Goal: Task Accomplishment & Management: Use online tool/utility

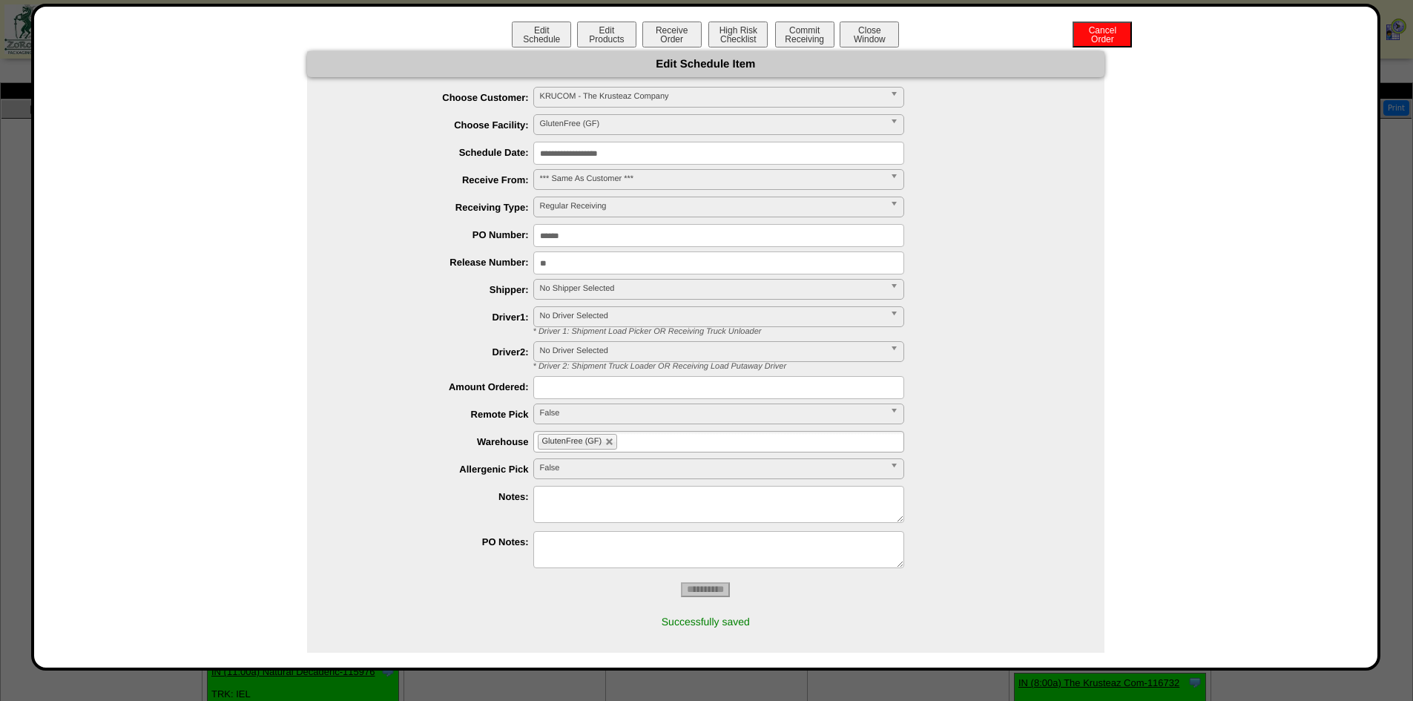
scroll to position [445, 0]
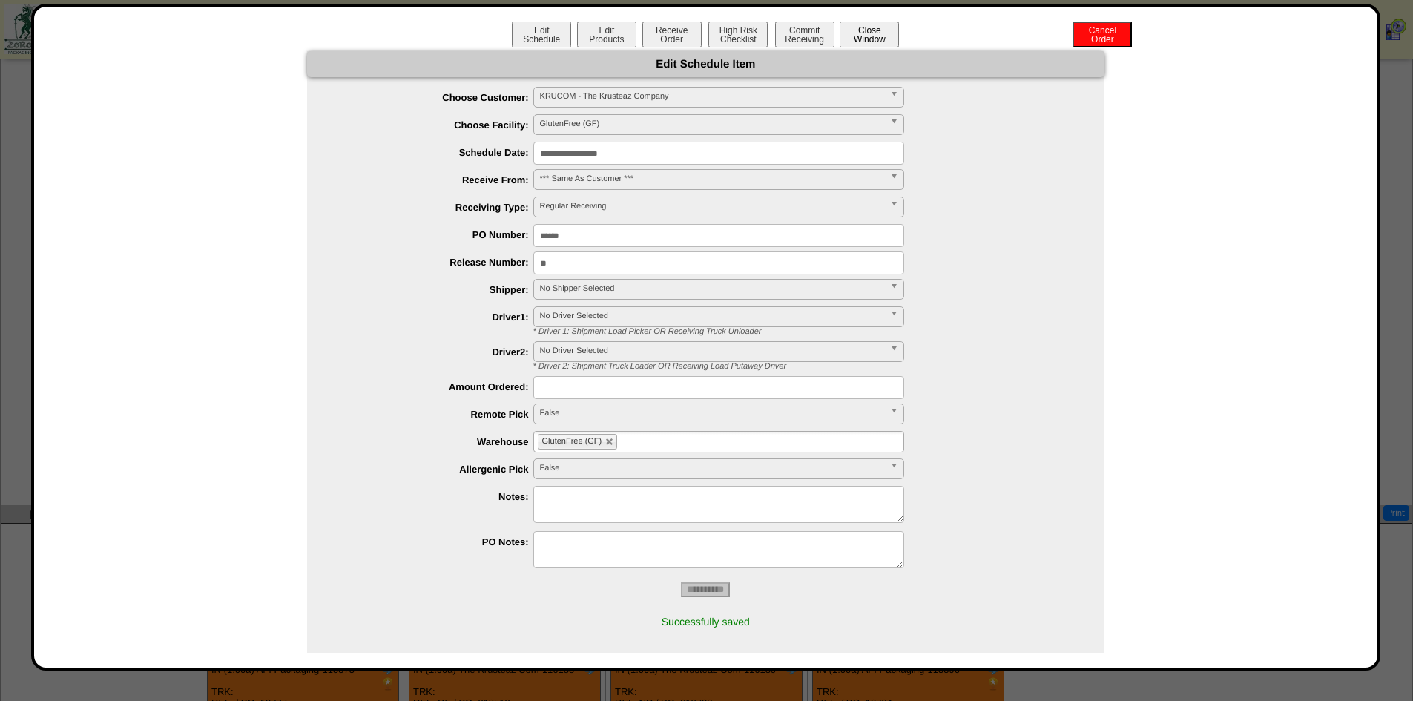
click at [852, 31] on button "Close Window" at bounding box center [868, 35] width 59 height 26
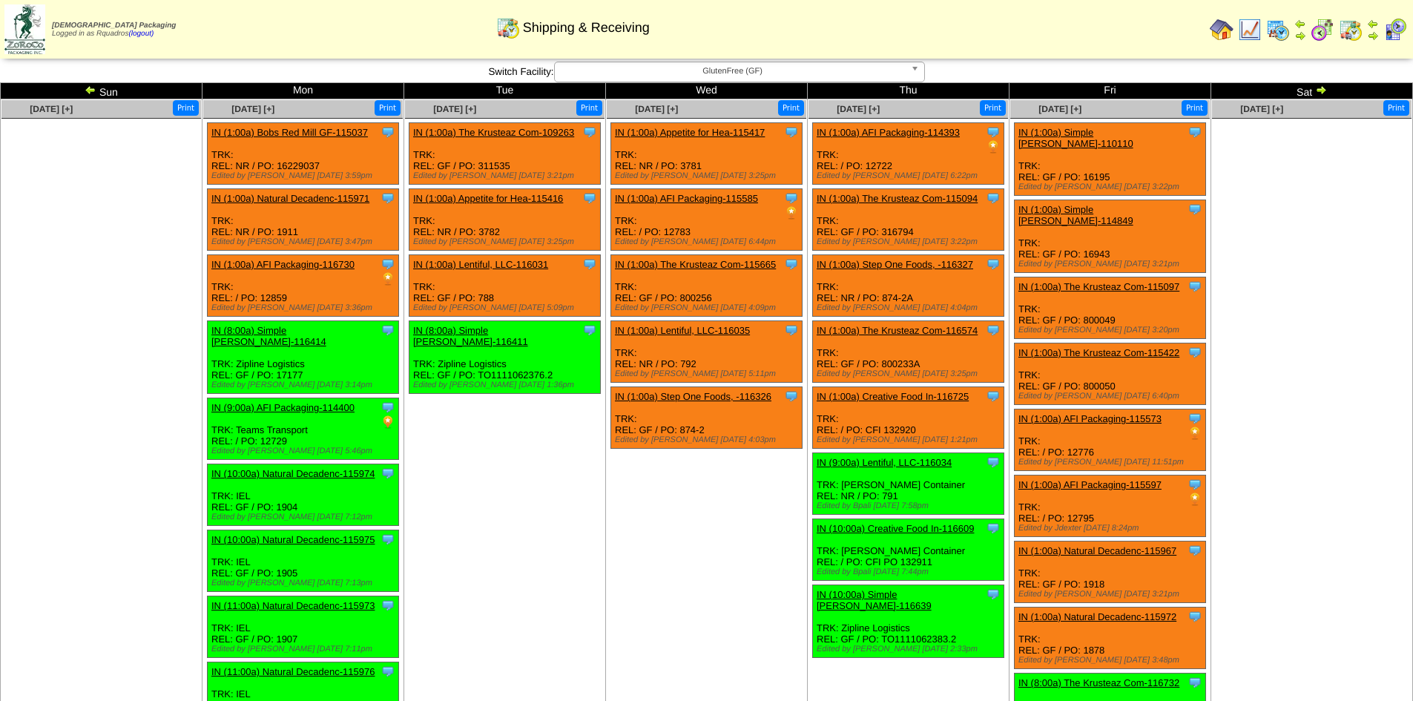
click at [56, 286] on ul at bounding box center [100, 230] width 199 height 222
click at [633, 521] on td "Sep 17 [+] Print Clone Item IN (1:00a) Appetite for Hea-115417 Appetite for Hea…" at bounding box center [707, 524] width 202 height 850
click at [90, 91] on img at bounding box center [91, 90] width 12 height 12
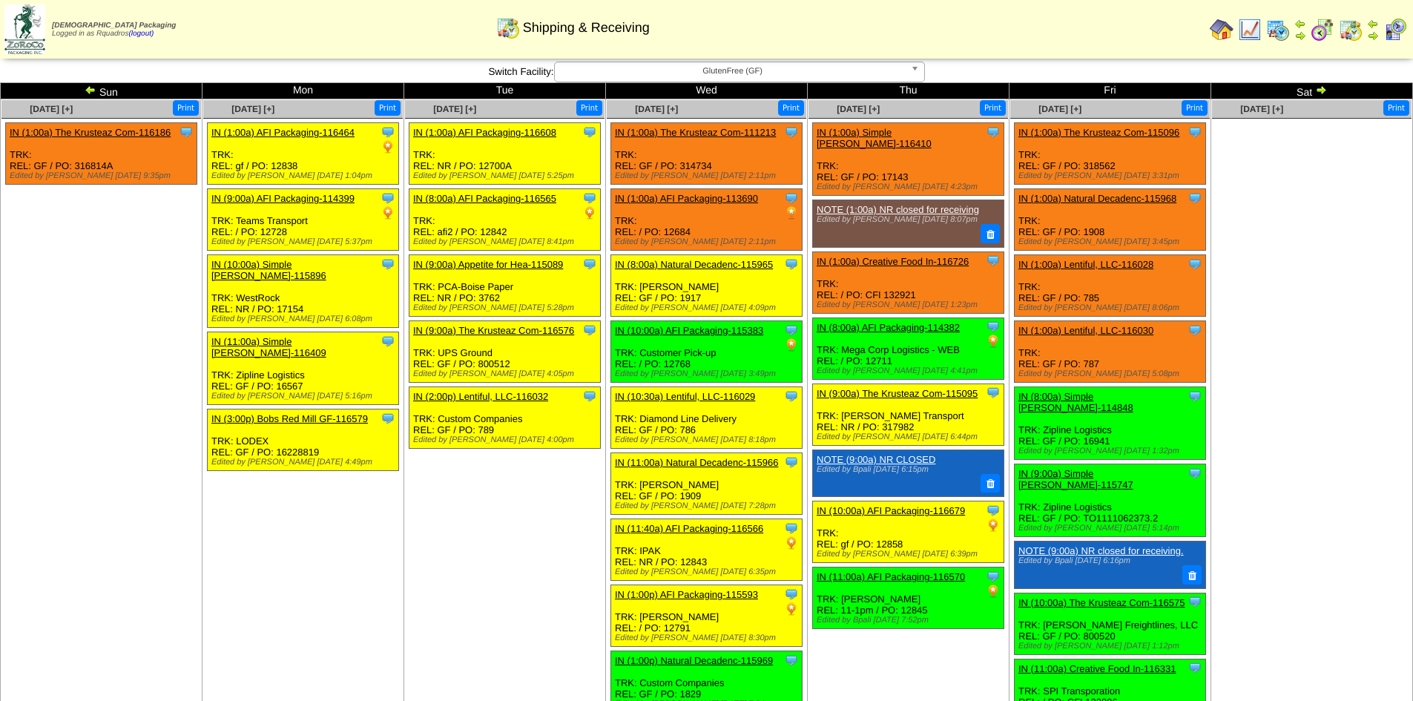
click at [1318, 93] on img at bounding box center [1321, 90] width 12 height 12
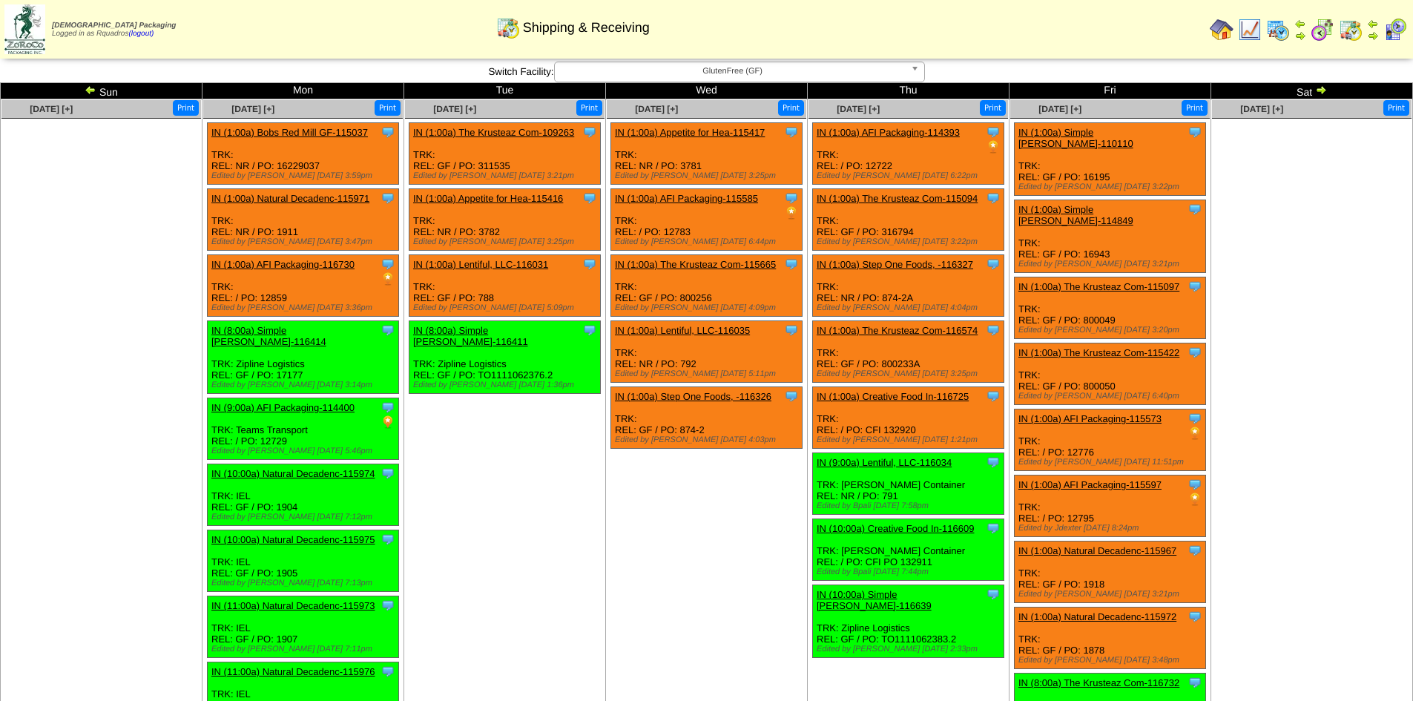
click at [1319, 90] on img at bounding box center [1321, 90] width 12 height 12
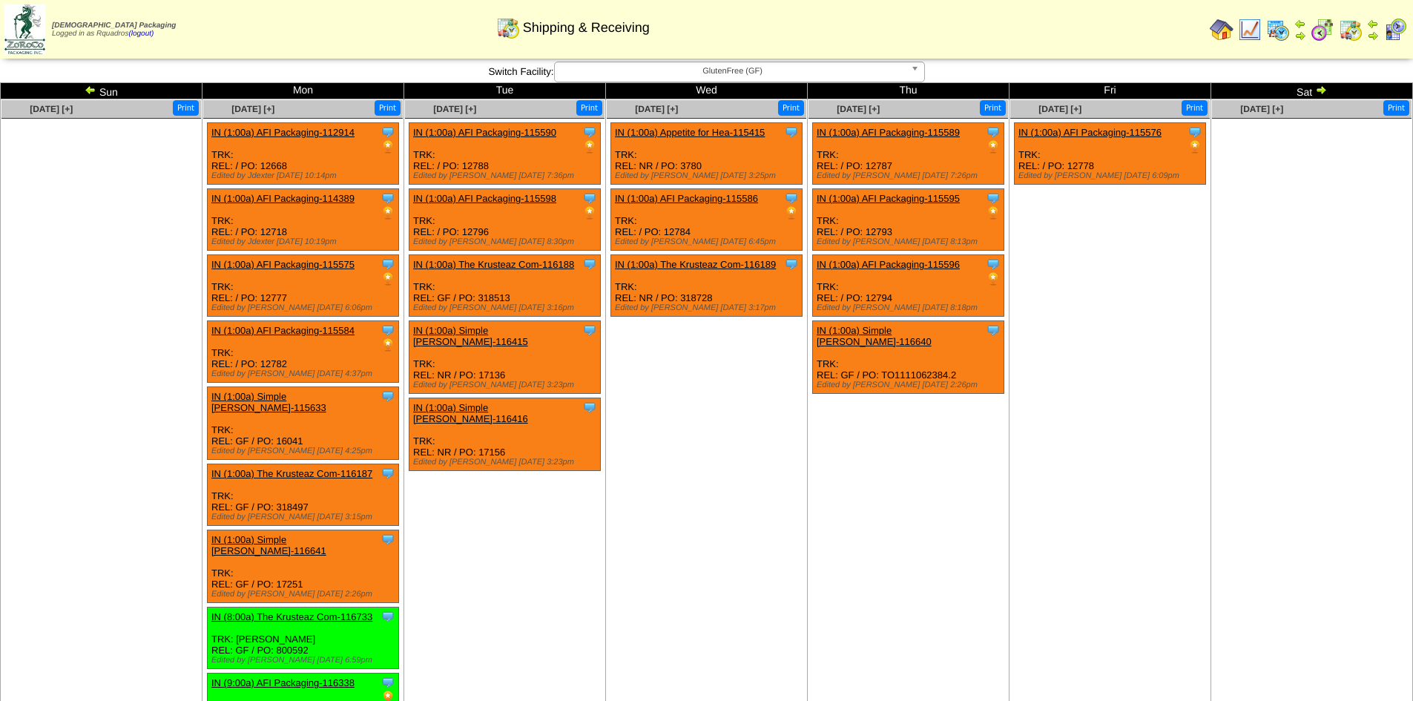
click at [90, 89] on img at bounding box center [91, 90] width 12 height 12
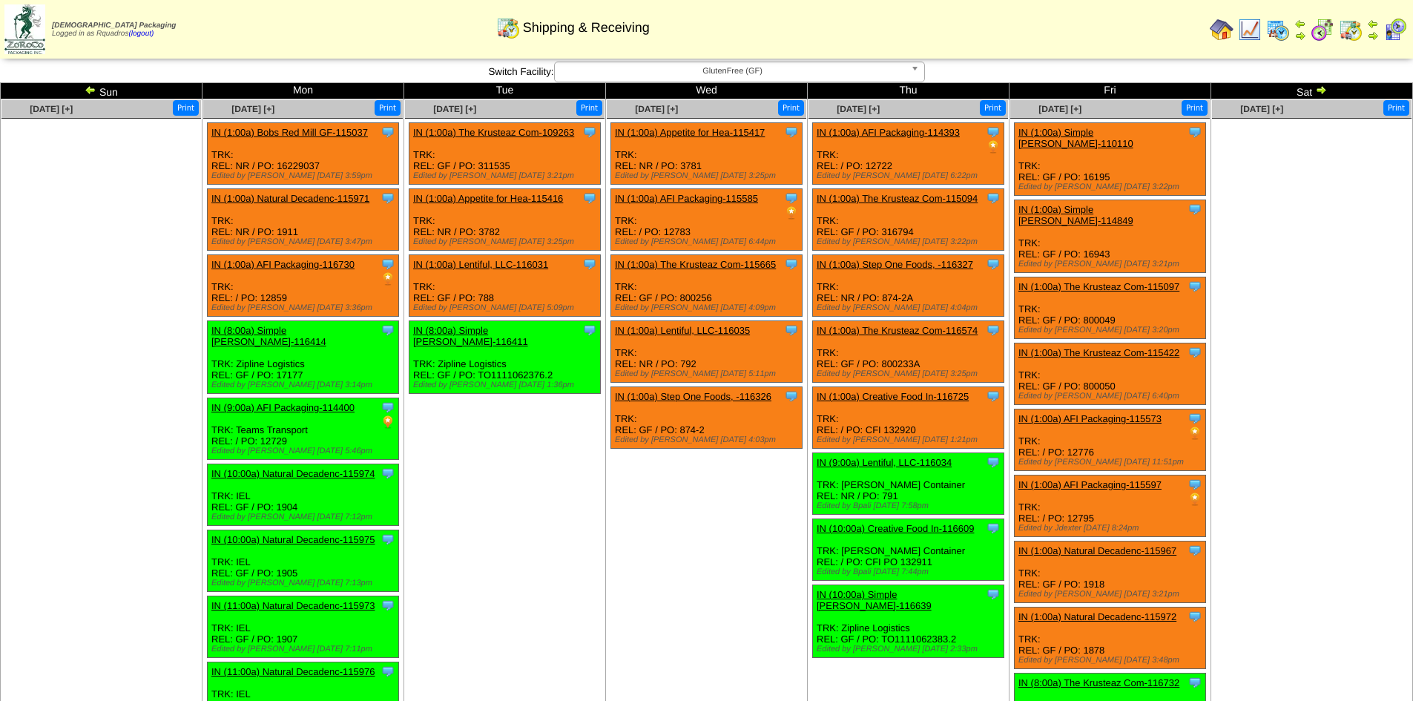
click at [90, 89] on img at bounding box center [91, 90] width 12 height 12
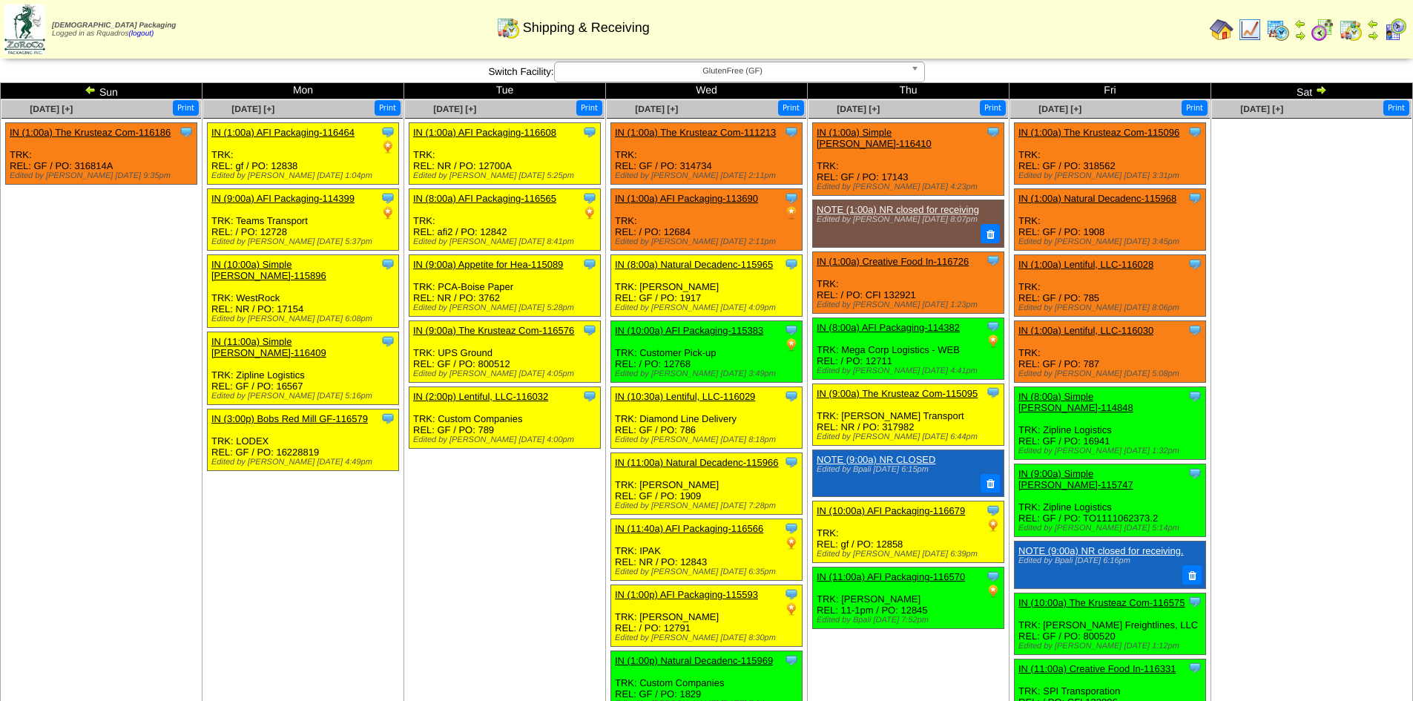
click at [90, 89] on img at bounding box center [91, 90] width 12 height 12
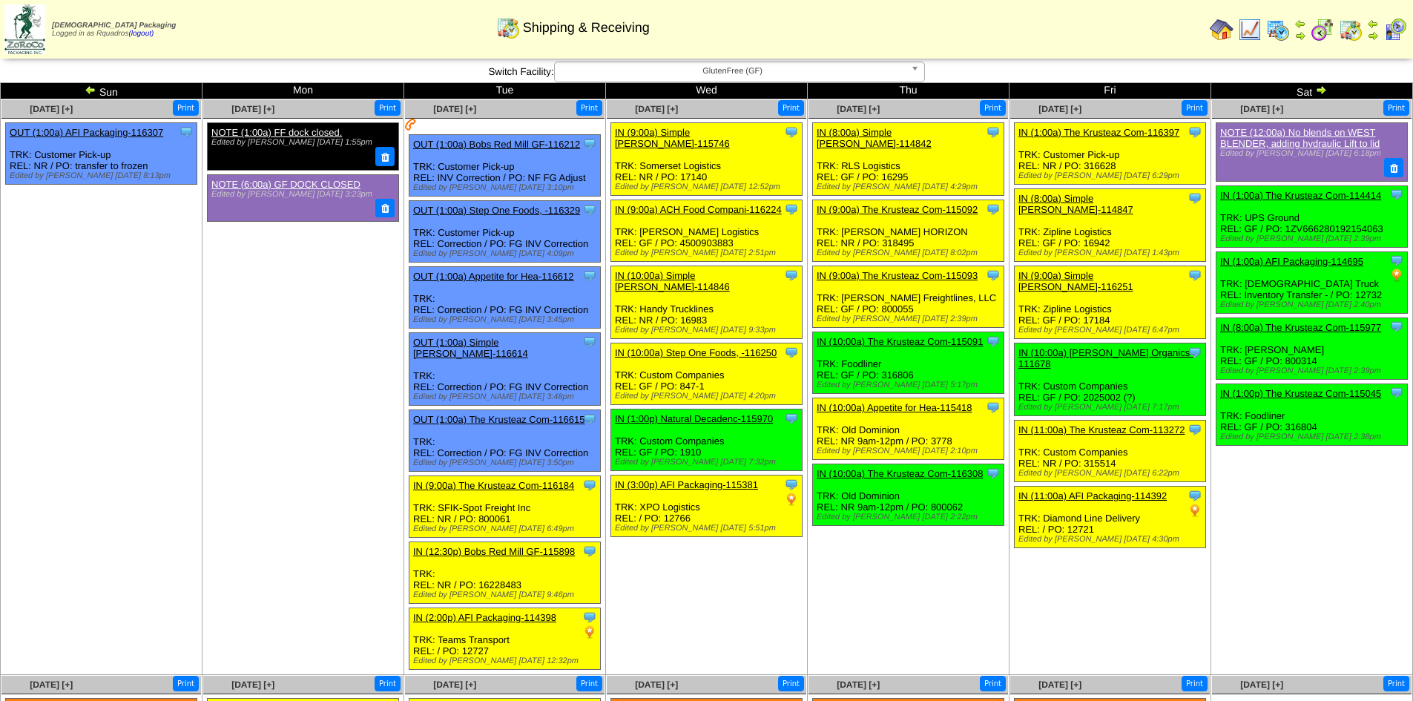
click at [1322, 88] on img at bounding box center [1321, 90] width 12 height 12
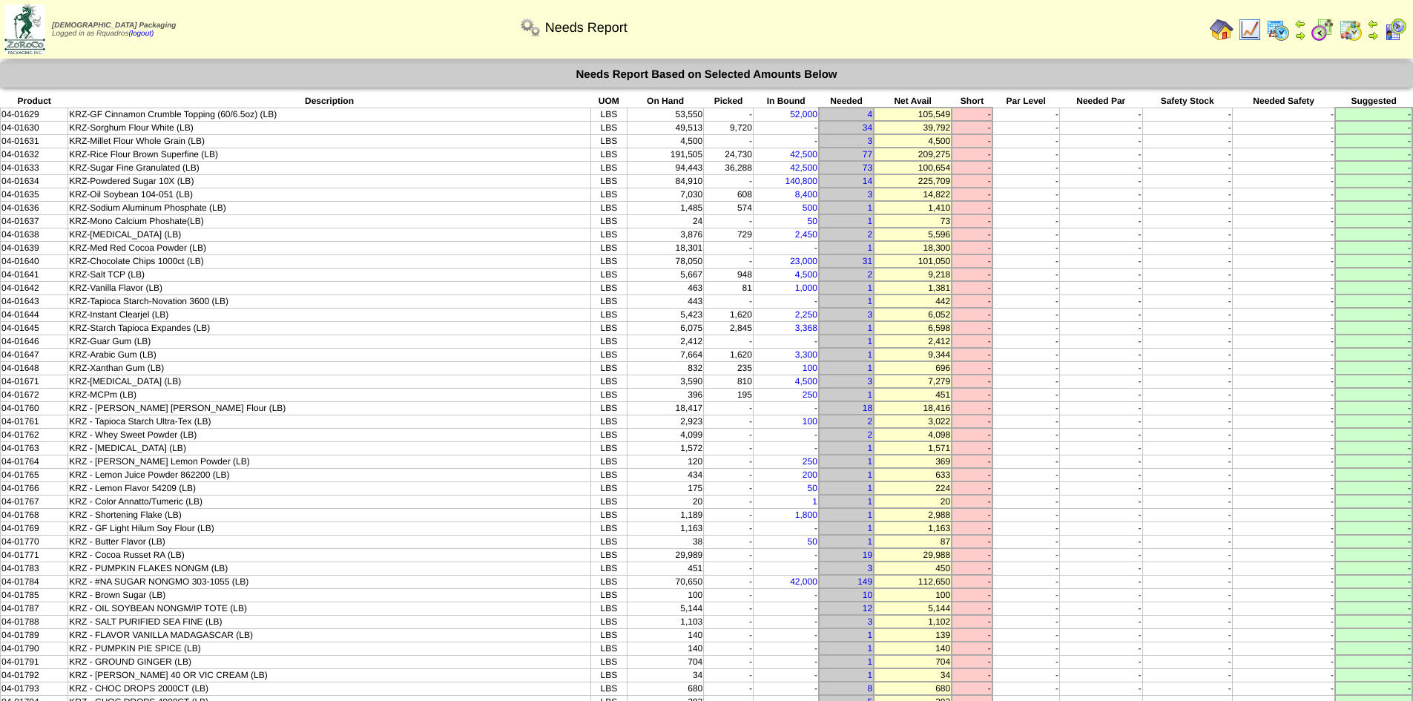
click at [1251, 27] on img at bounding box center [1250, 30] width 24 height 24
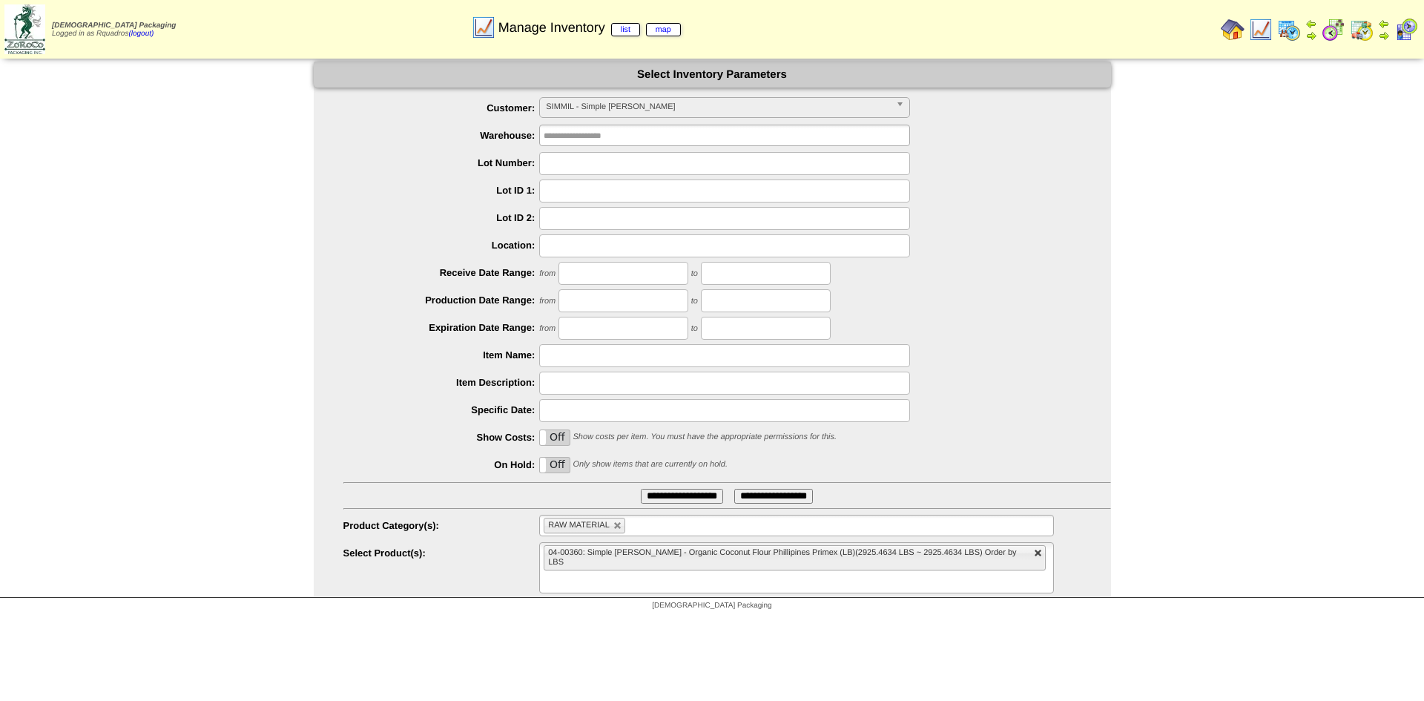
click at [1034, 555] on link at bounding box center [1038, 553] width 9 height 9
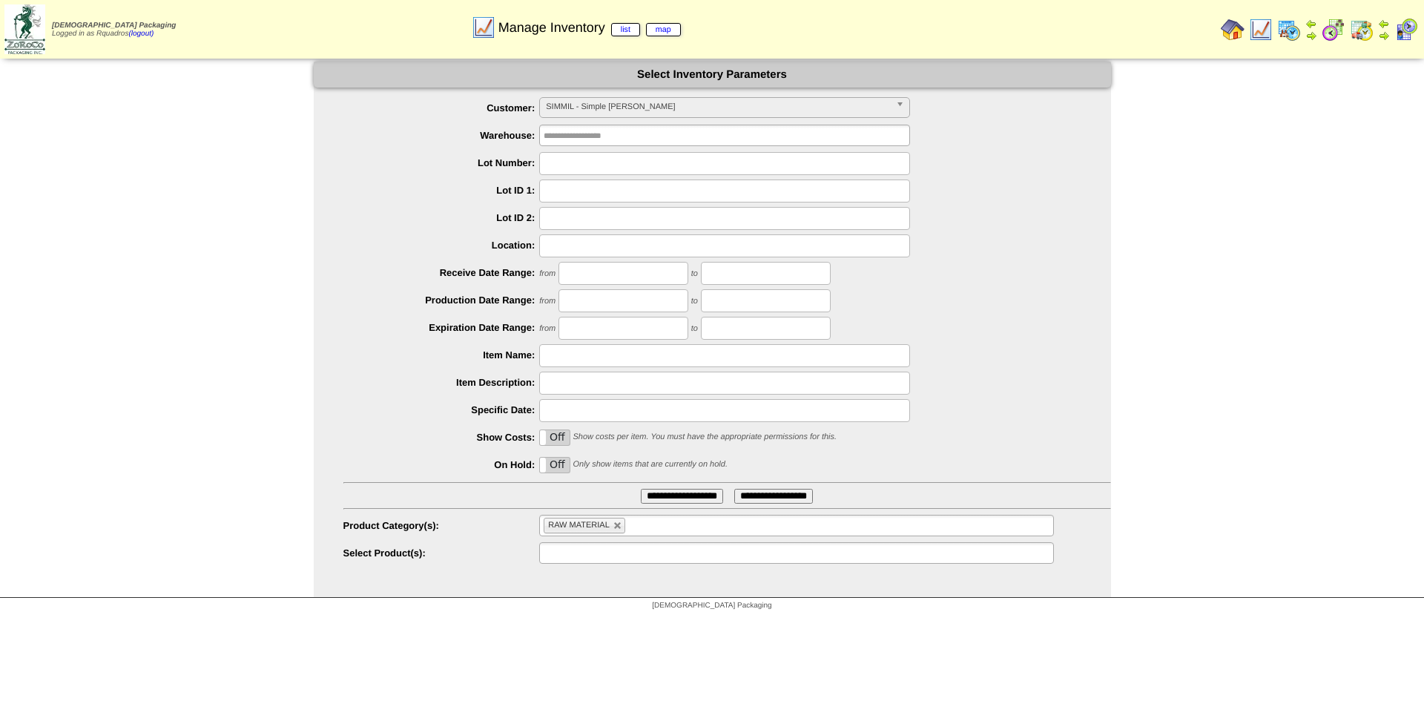
type input "**********"
click at [620, 524] on link at bounding box center [617, 525] width 9 height 9
type input "**********"
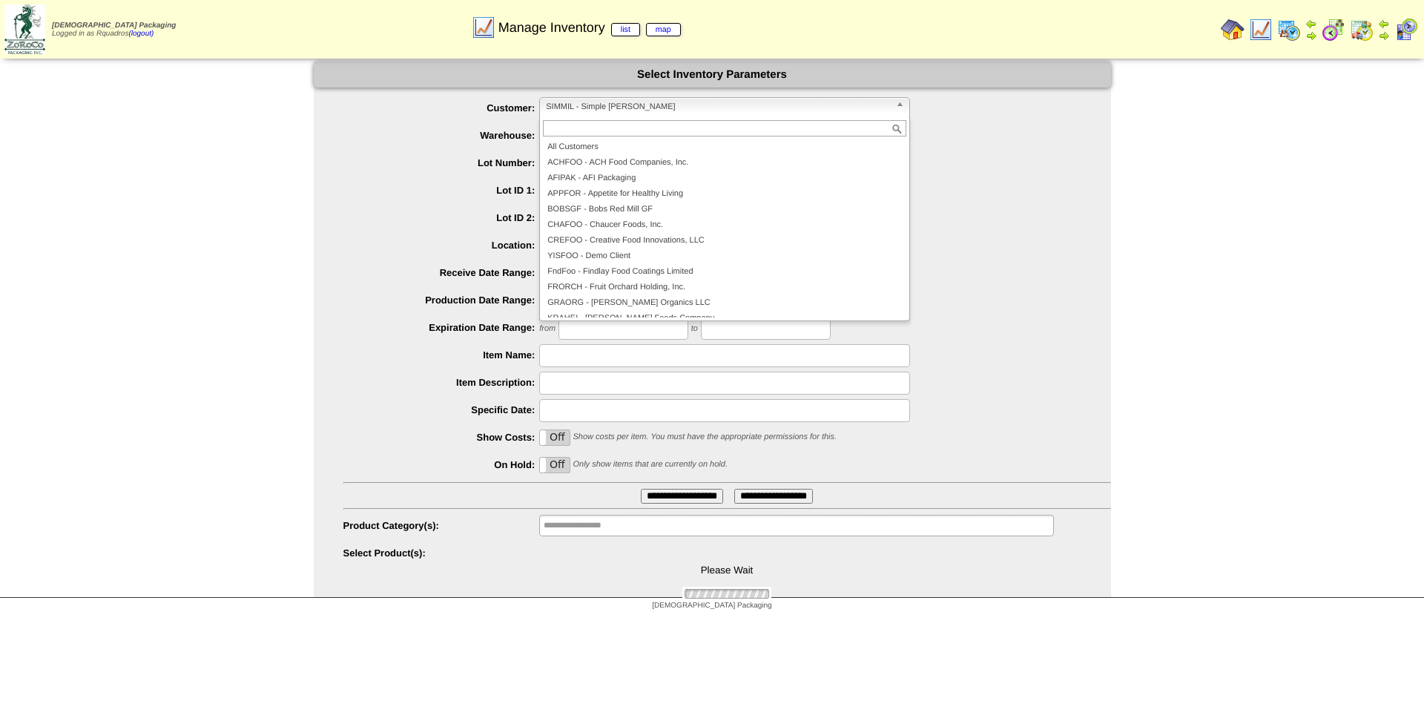
scroll to position [242, 0]
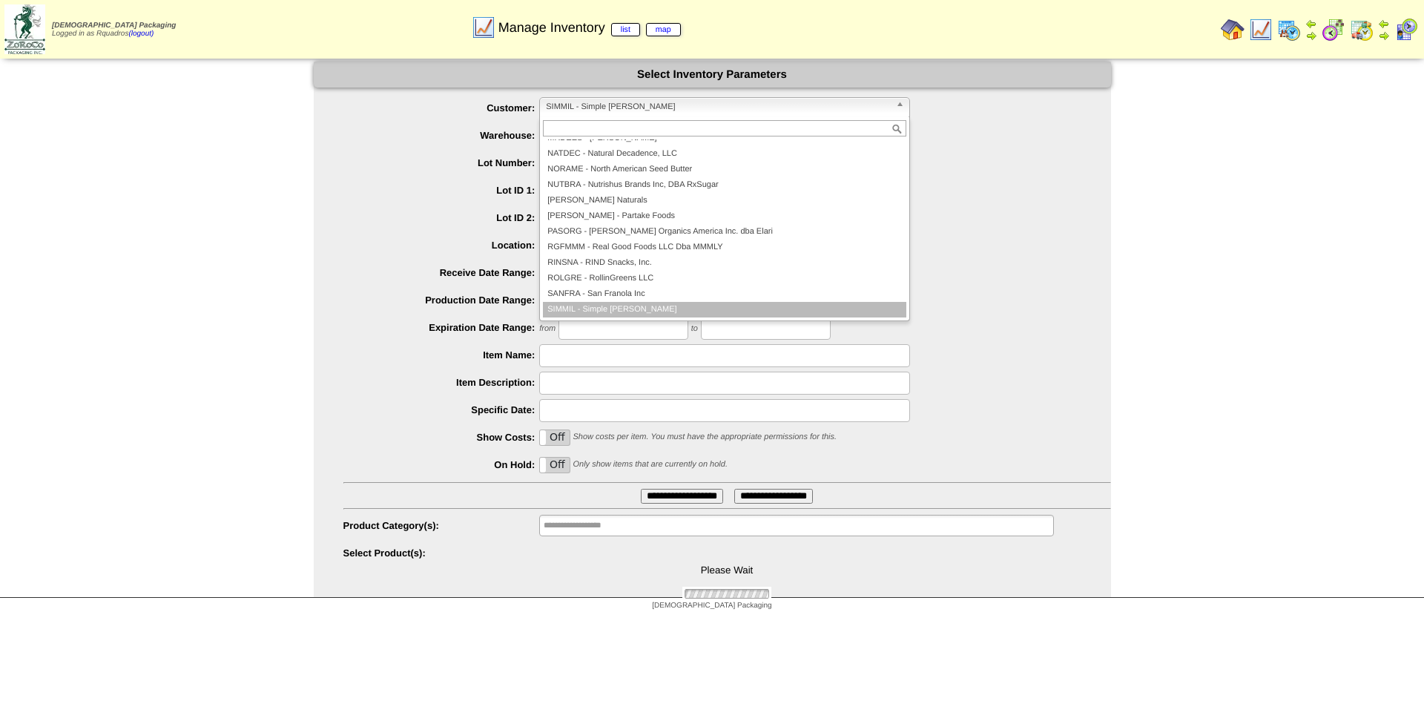
click at [604, 103] on span "SIMMIL - Simple Mills" at bounding box center [718, 107] width 344 height 18
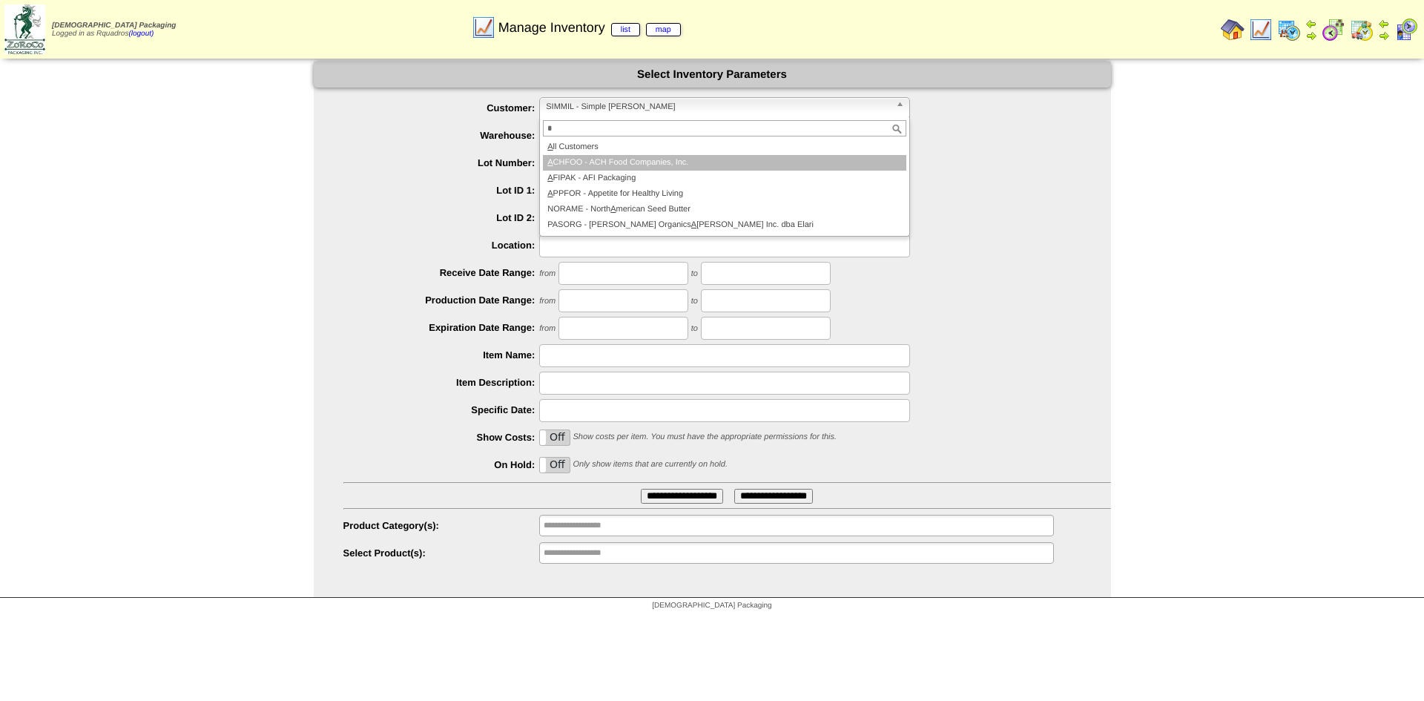
type input "*"
click at [594, 161] on li "A CHFOO - ACH Food Companies, Inc." at bounding box center [724, 163] width 363 height 16
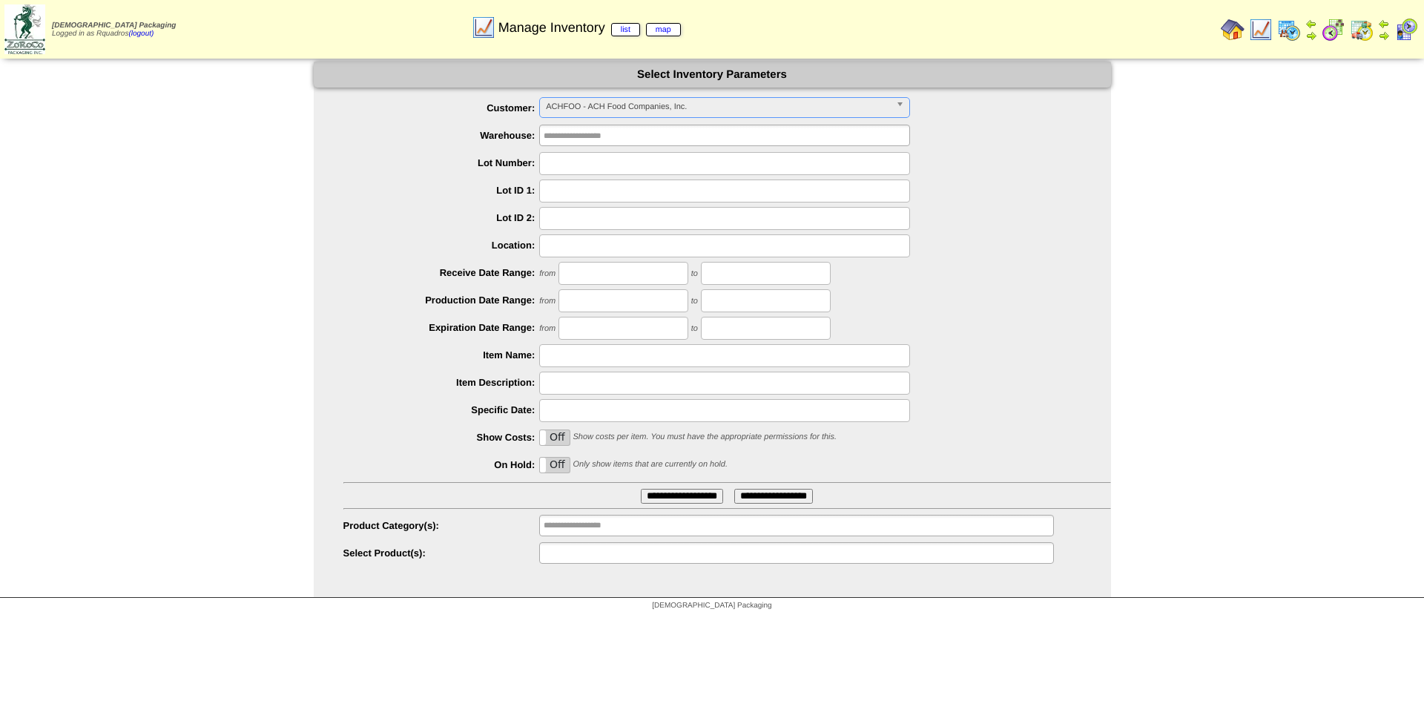
click at [575, 550] on input "text" at bounding box center [591, 553] width 95 height 19
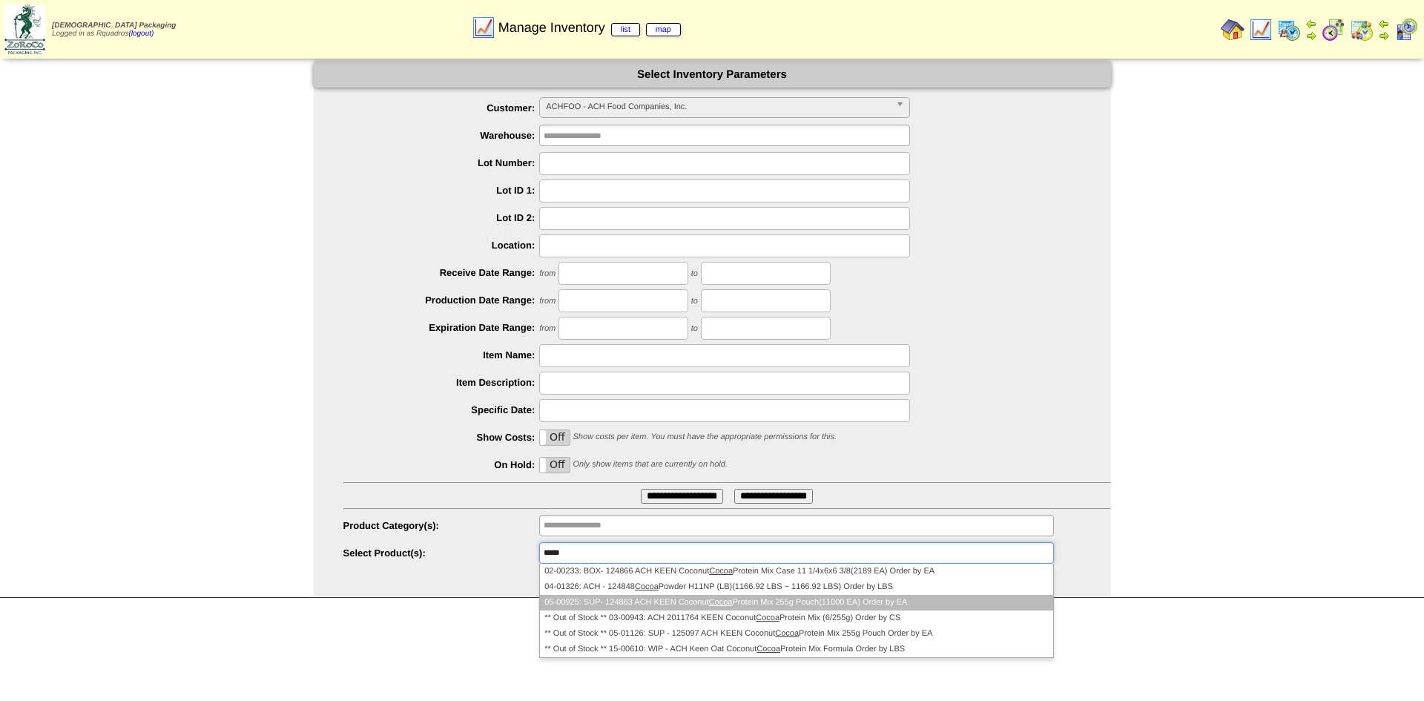
type input "*****"
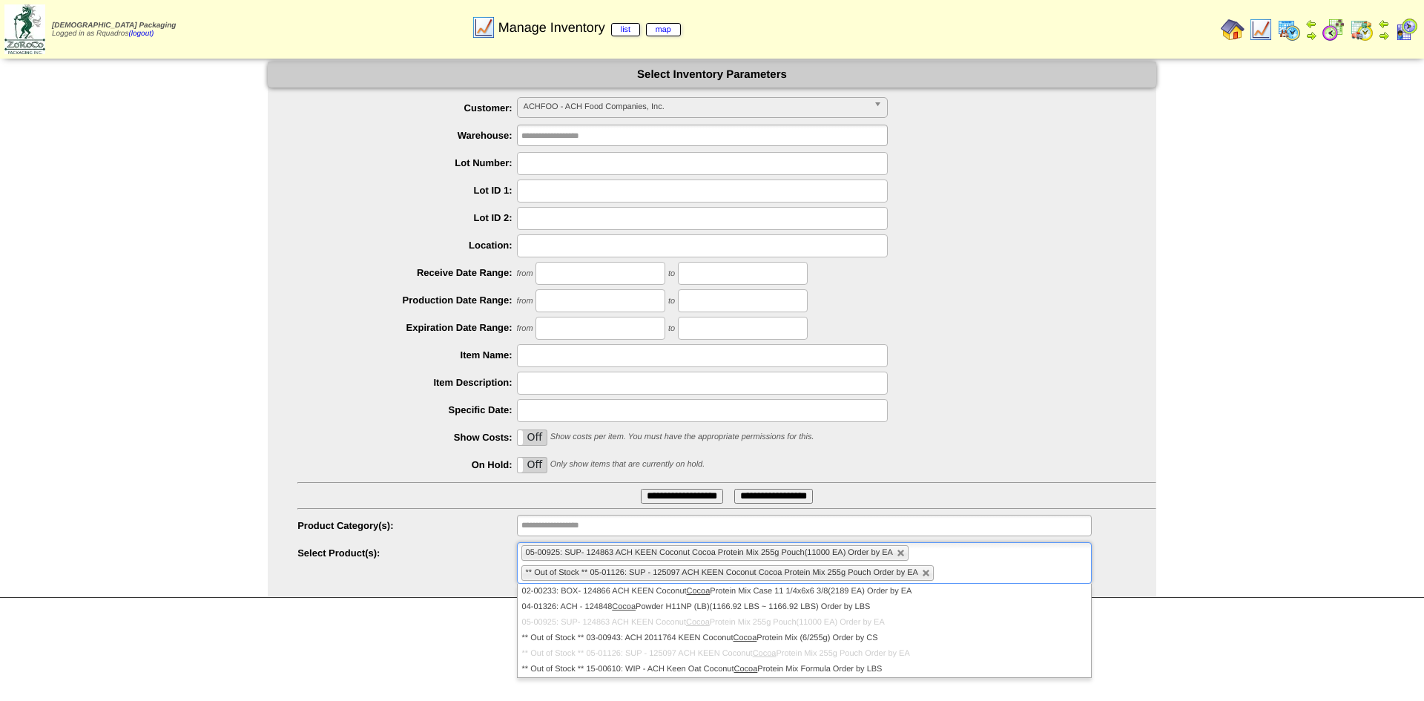
click at [661, 495] on input "**********" at bounding box center [682, 496] width 82 height 15
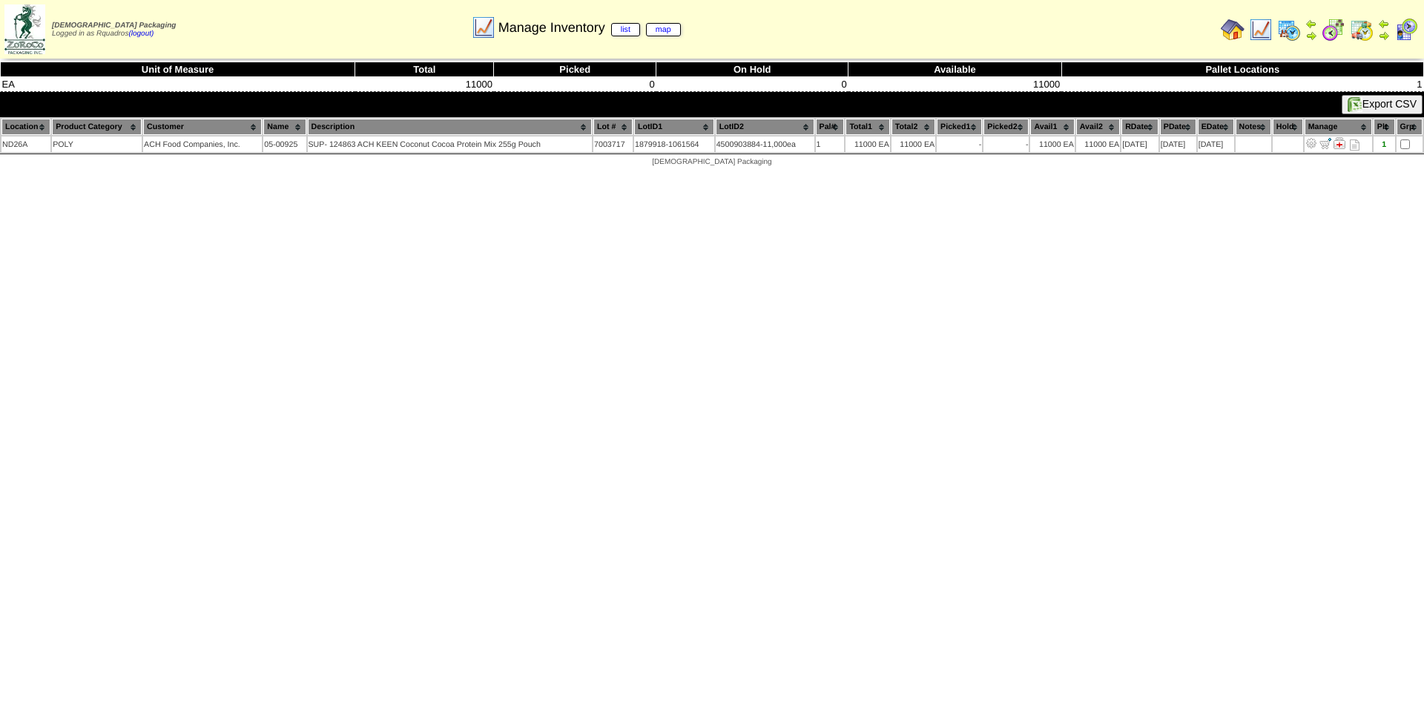
click at [994, 174] on html "Zoroco Packaging Logged in as Rquadros (logout) Print All" at bounding box center [712, 87] width 1424 height 174
click at [1222, 34] on img at bounding box center [1233, 30] width 24 height 24
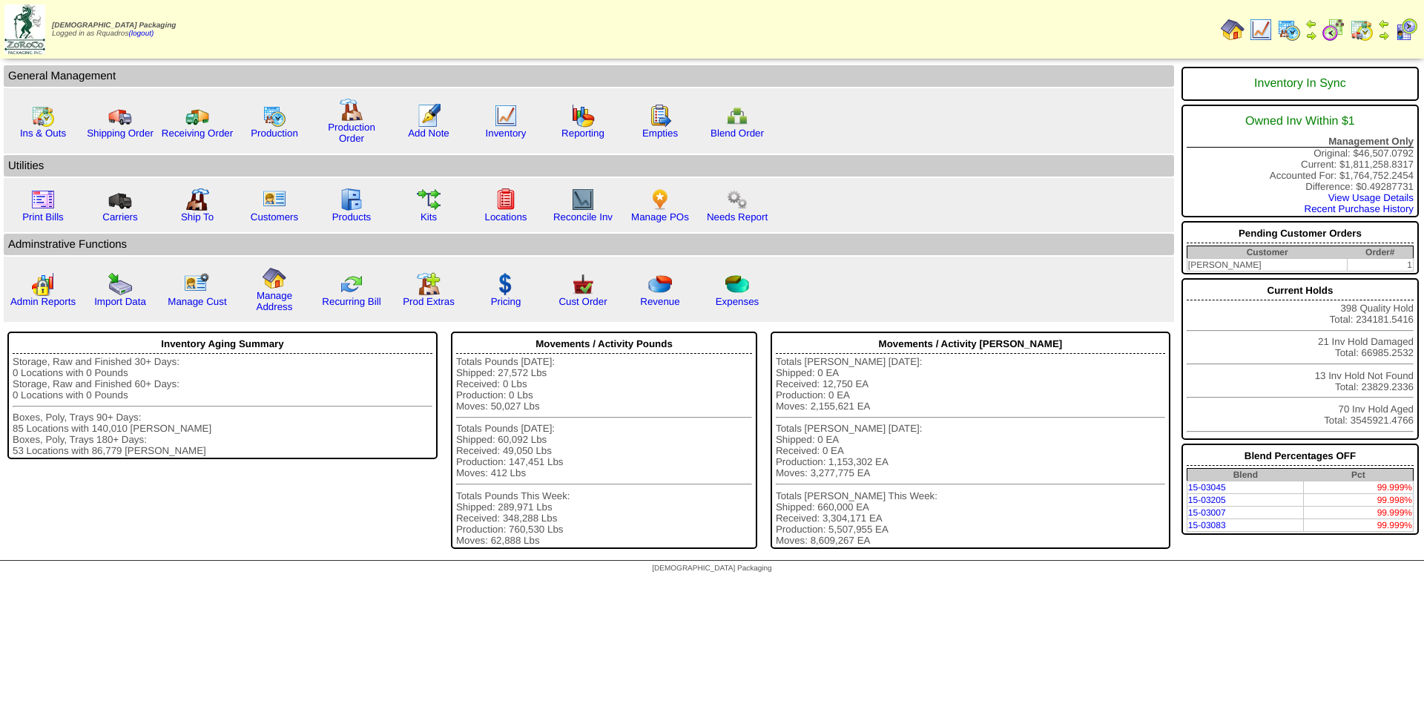
click at [1027, 575] on div "[DEMOGRAPHIC_DATA] Packaging" at bounding box center [712, 571] width 1424 height 20
